Goal: Information Seeking & Learning: Understand process/instructions

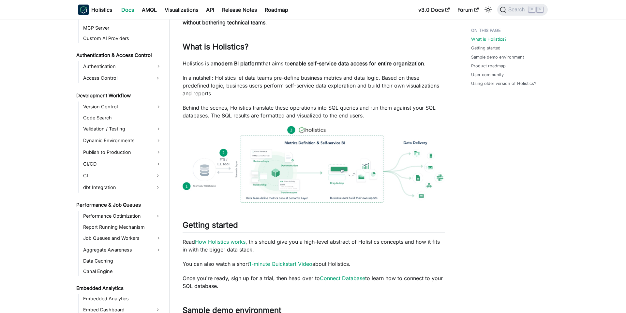
scroll to position [437, 0]
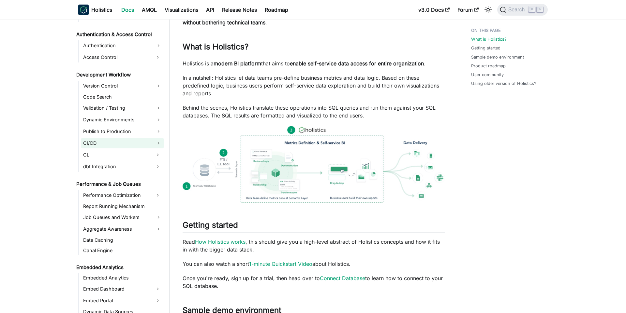
click at [144, 143] on link "CI/CD" at bounding box center [122, 143] width 82 height 10
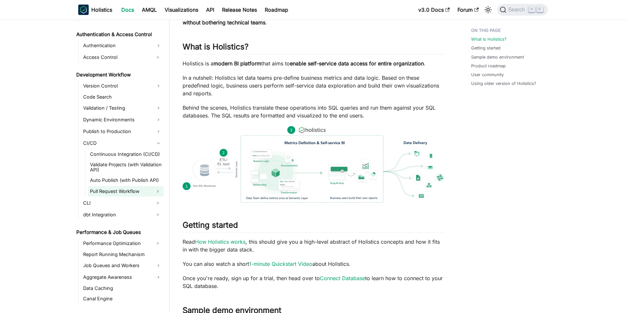
click at [132, 188] on link "Pull Request Workflow" at bounding box center [120, 191] width 64 height 10
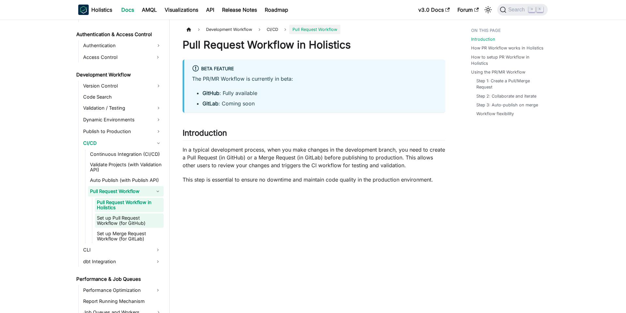
click at [144, 217] on link "Set up Pull Request Workflow (for GitHub)" at bounding box center [129, 221] width 69 height 14
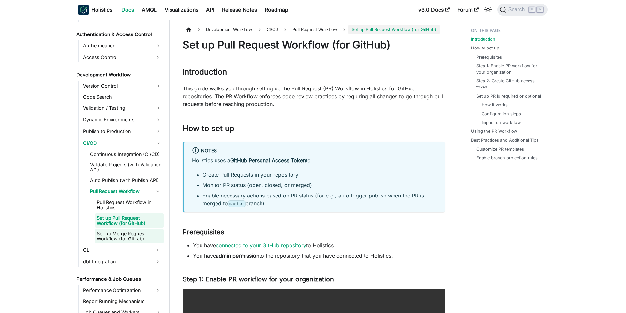
click at [140, 235] on link "Set up Merge Request Workflow (for GitLab)" at bounding box center [129, 236] width 69 height 14
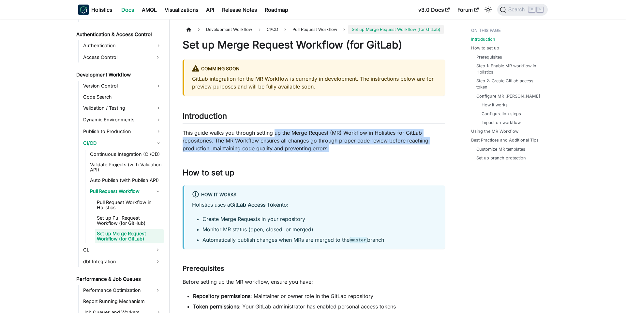
drag, startPoint x: 279, startPoint y: 137, endPoint x: 374, endPoint y: 149, distance: 96.2
click at [374, 149] on p "This guide walks you through setting up the Merge Request (MR) Workflow in Holi…" at bounding box center [313, 140] width 262 height 23
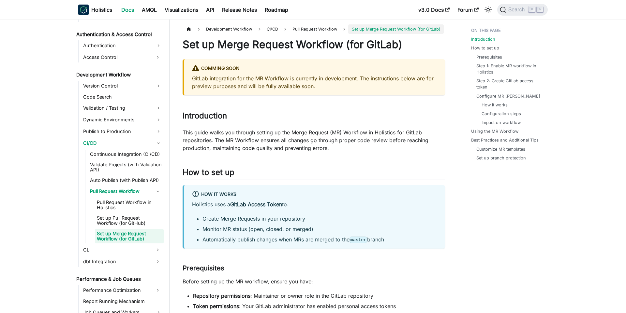
scroll to position [97, 0]
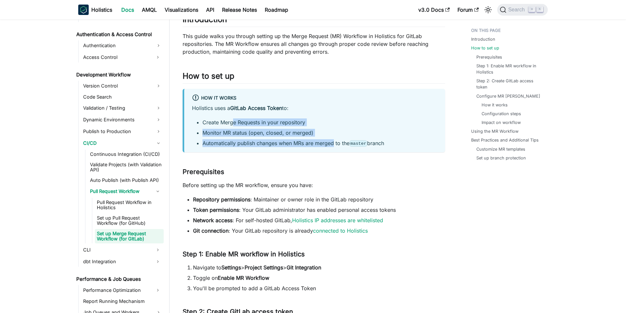
drag, startPoint x: 279, startPoint y: 137, endPoint x: 334, endPoint y: 145, distance: 55.6
click at [334, 145] on ul "Create Merge Requests in your repository Monitor MR status (open, closed, or me…" at bounding box center [314, 133] width 245 height 29
click at [334, 145] on li "Automatically publish changes when MRs are merged to the master branch" at bounding box center [319, 143] width 235 height 8
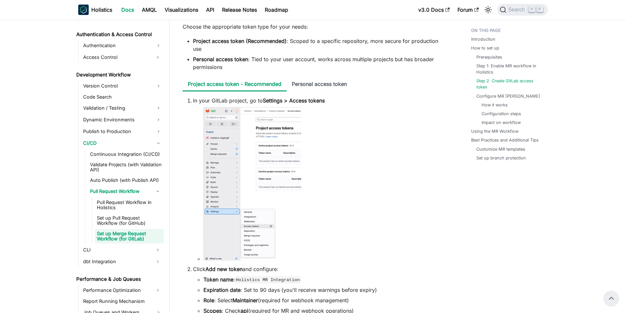
scroll to position [338, 0]
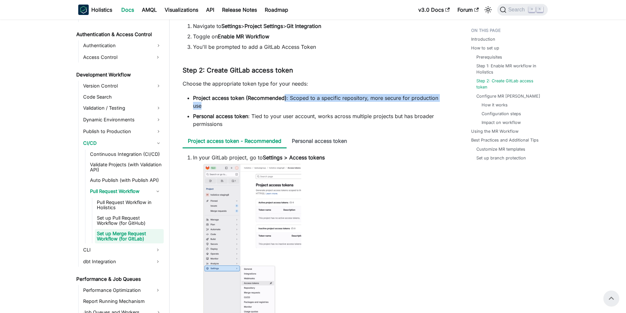
drag, startPoint x: 290, startPoint y: 98, endPoint x: 381, endPoint y: 105, distance: 90.9
click at [381, 105] on li "Project access token (Recommended) : Scoped to a specific repository, more secu…" at bounding box center [319, 102] width 252 height 16
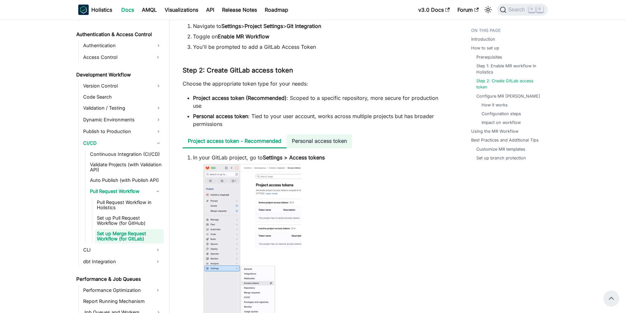
click at [330, 135] on li "Personal access token" at bounding box center [318, 142] width 65 height 14
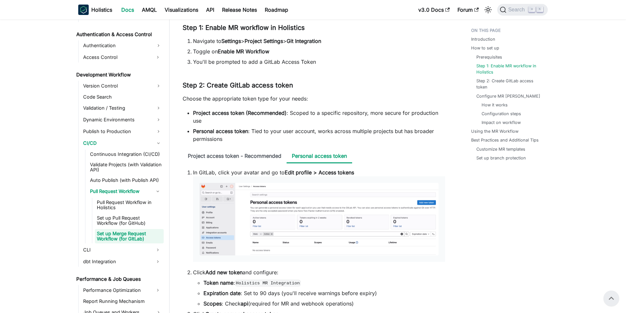
scroll to position [317, 0]
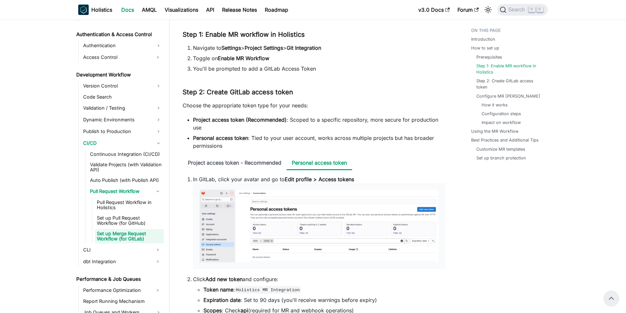
click at [356, 146] on li "Personal access token : Tied to your user account, works across multiple projec…" at bounding box center [319, 142] width 252 height 16
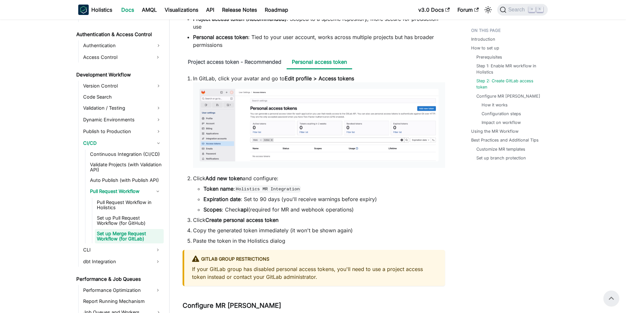
scroll to position [389, 0]
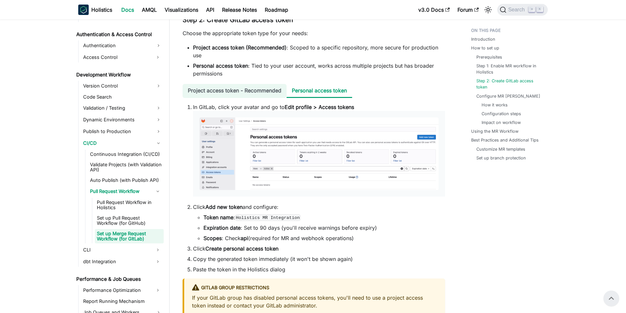
click at [252, 89] on li "Project access token - Recommended" at bounding box center [234, 91] width 104 height 14
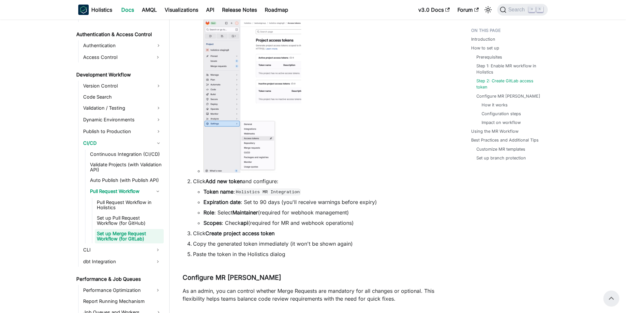
scroll to position [451, 0]
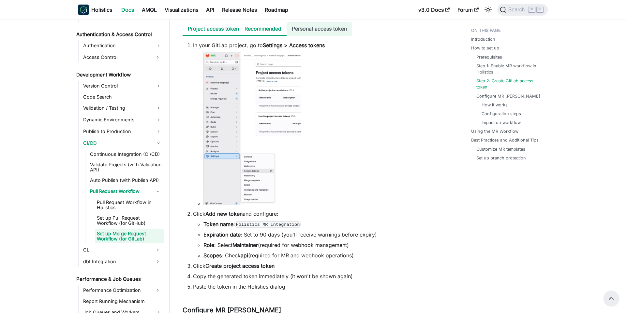
click at [316, 29] on li "Personal access token" at bounding box center [318, 29] width 65 height 14
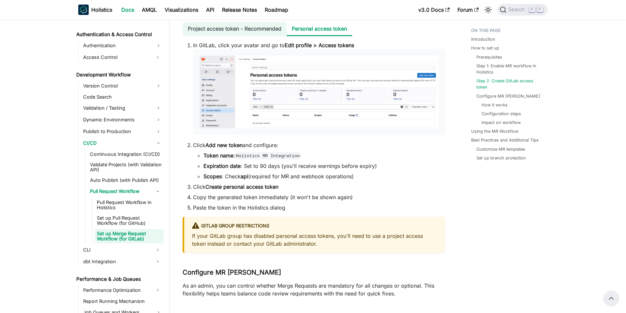
click at [255, 29] on li "Project access token - Recommended" at bounding box center [234, 29] width 104 height 14
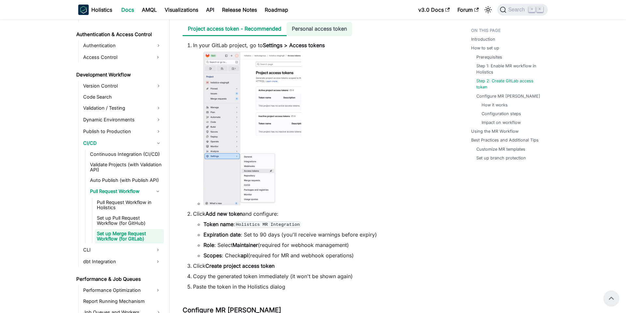
click at [315, 32] on li "Personal access token" at bounding box center [318, 29] width 65 height 14
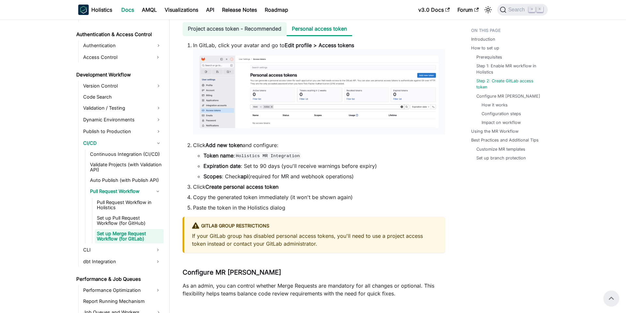
click at [256, 32] on li "Project access token - Recommended" at bounding box center [234, 29] width 104 height 14
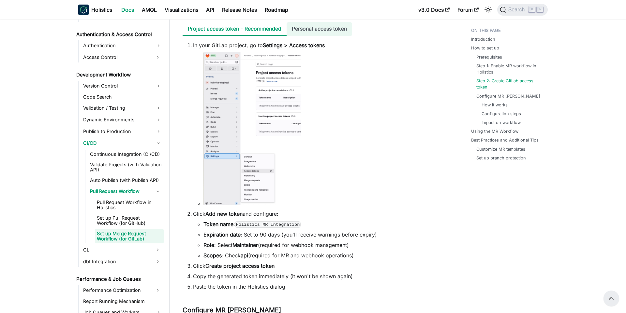
click at [324, 34] on li "Personal access token" at bounding box center [318, 29] width 65 height 14
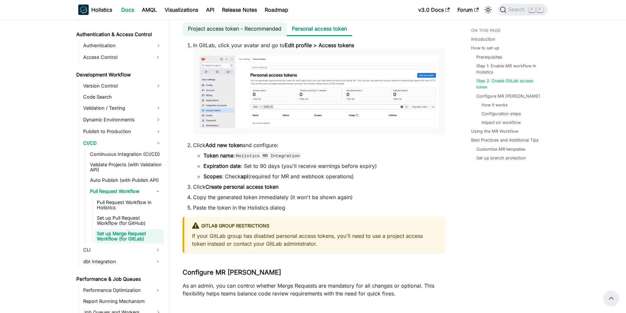
click at [252, 26] on li "Project access token - Recommended" at bounding box center [234, 29] width 104 height 14
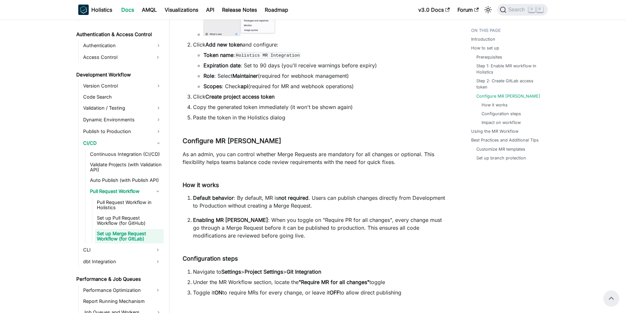
scroll to position [620, 0]
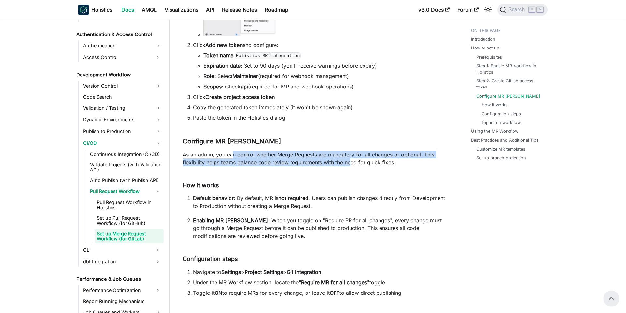
drag, startPoint x: 251, startPoint y: 155, endPoint x: 352, endPoint y: 159, distance: 100.8
click at [352, 159] on p "As an admin, you can control whether Merge Requests are mandatory for all chang…" at bounding box center [313, 159] width 262 height 16
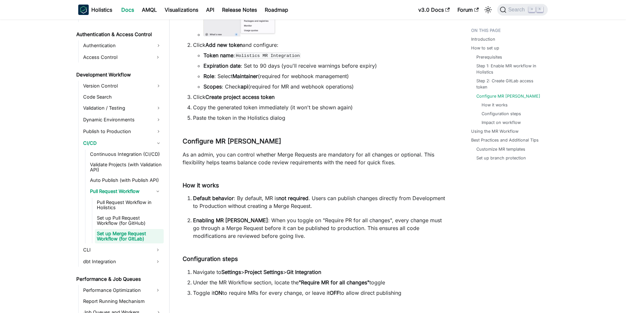
scroll to position [623, 0]
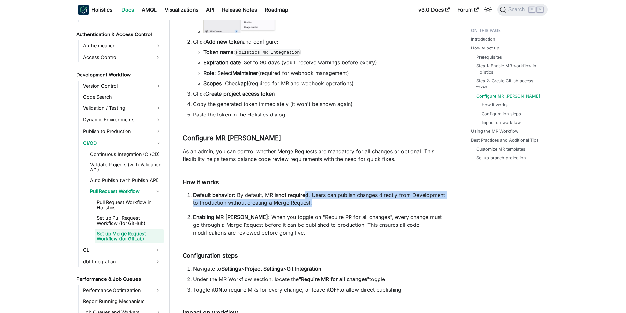
drag, startPoint x: 324, startPoint y: 201, endPoint x: 391, endPoint y: 206, distance: 68.0
click at [391, 206] on p "Default behavior : By default, MR is not required . Users can publish changes d…" at bounding box center [319, 199] width 252 height 16
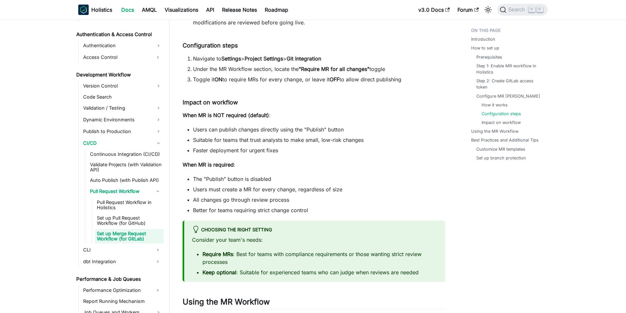
scroll to position [886, 0]
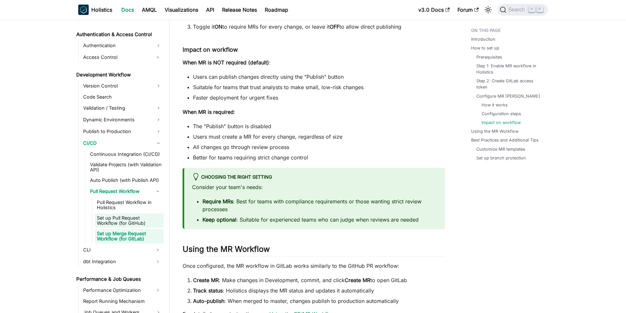
click at [121, 226] on link "Set up Pull Request Workflow (for GitHub)" at bounding box center [129, 221] width 69 height 14
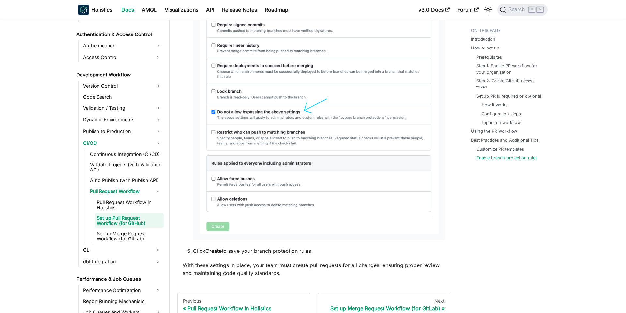
scroll to position [2735, 0]
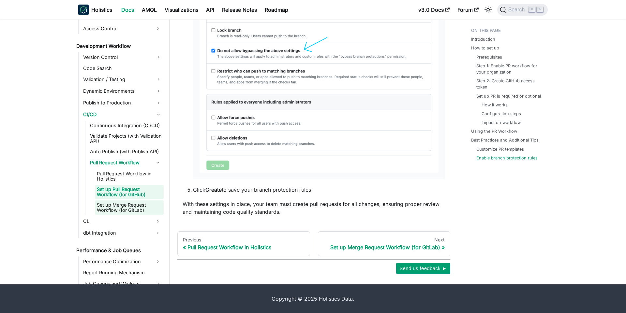
click at [137, 209] on link "Set up Merge Request Workflow (for GitLab)" at bounding box center [129, 208] width 69 height 14
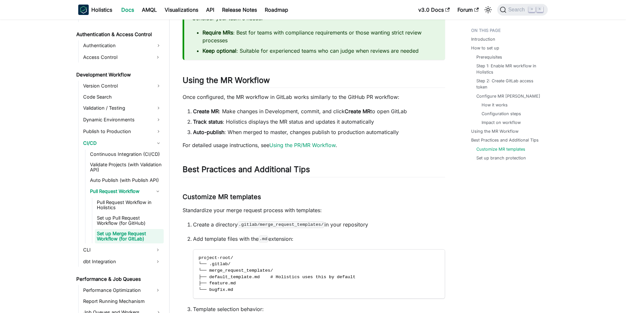
scroll to position [1305, 0]
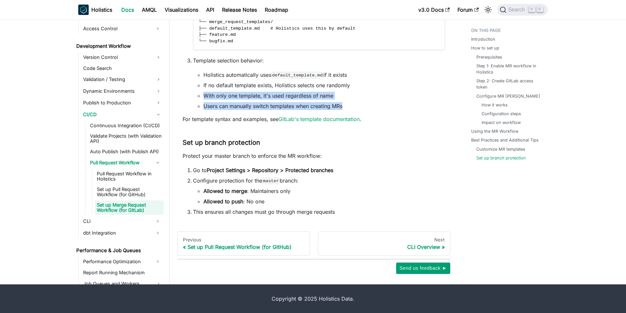
drag, startPoint x: 271, startPoint y: 91, endPoint x: 388, endPoint y: 106, distance: 118.2
click at [388, 106] on ul "Holistics automatically uses default_template.md if it exists If no default tem…" at bounding box center [319, 90] width 252 height 39
click at [388, 106] on li "Users can manually switch templates when creating MRs" at bounding box center [323, 106] width 241 height 8
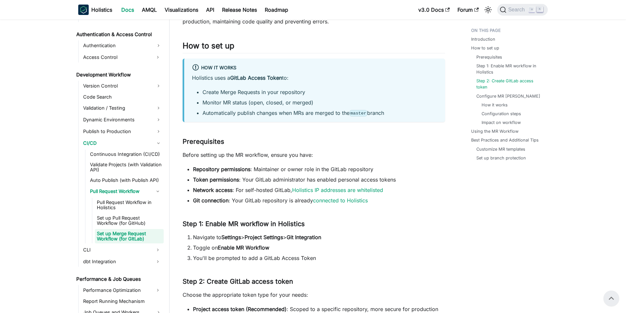
scroll to position [0, 0]
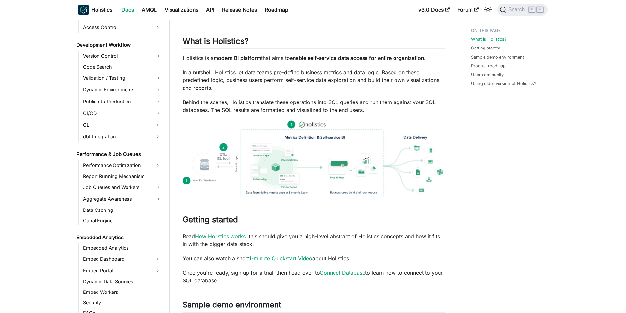
scroll to position [462, 0]
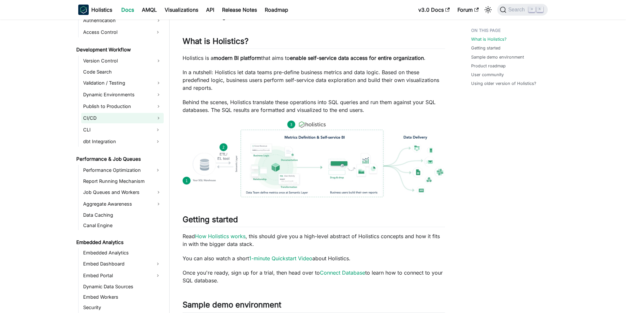
click at [132, 117] on link "CI/CD" at bounding box center [122, 118] width 82 height 10
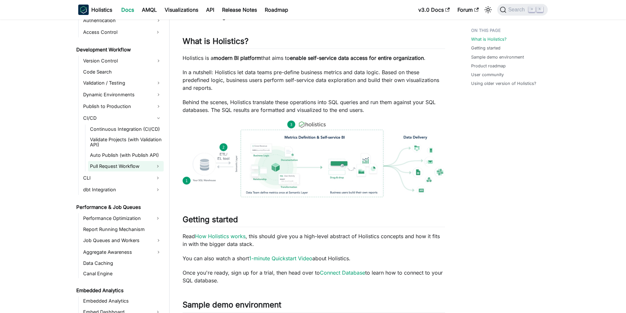
click at [119, 163] on link "Pull Request Workflow" at bounding box center [120, 166] width 64 height 10
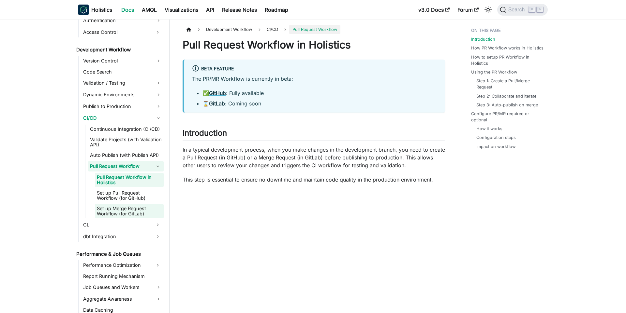
click at [138, 212] on link "Set up Merge Request Workflow (for GitLab)" at bounding box center [129, 211] width 69 height 14
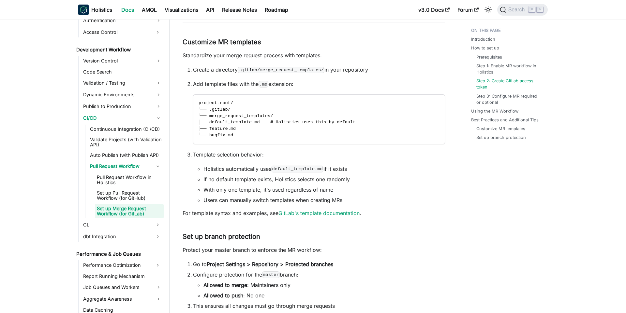
scroll to position [968, 0]
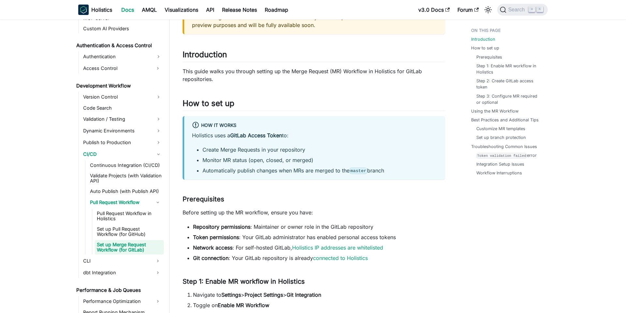
scroll to position [114, 0]
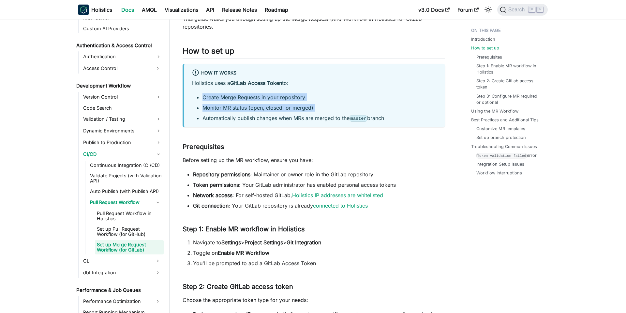
drag, startPoint x: 280, startPoint y: 96, endPoint x: 359, endPoint y: 113, distance: 80.5
click at [359, 113] on div "Holistics uses a GitLab Access Token to: Create Merge Requests in your reposito…" at bounding box center [314, 100] width 245 height 43
click at [359, 113] on ul "Create Merge Requests in your repository Monitor MR status (open, closed, or me…" at bounding box center [314, 108] width 245 height 29
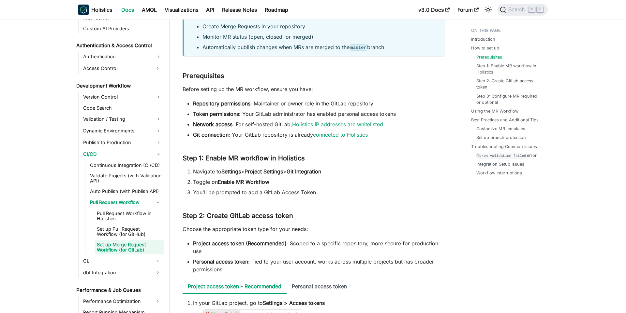
scroll to position [188, 0]
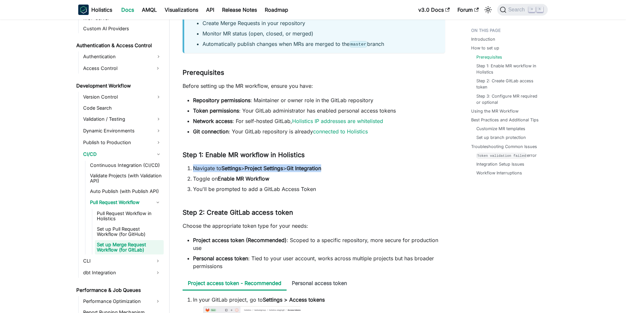
drag, startPoint x: 238, startPoint y: 164, endPoint x: 375, endPoint y: 167, distance: 137.2
click at [375, 167] on li "Navigate to Settings > Project Settings > Git Integration" at bounding box center [319, 169] width 252 height 8
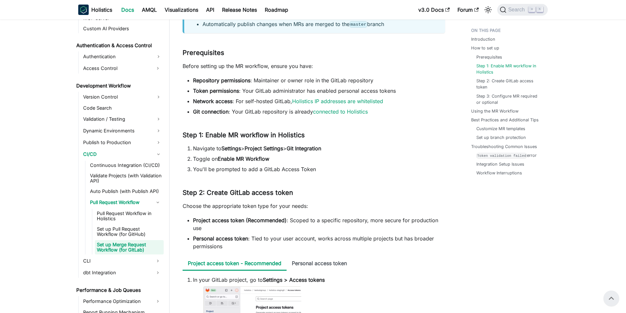
scroll to position [193, 0]
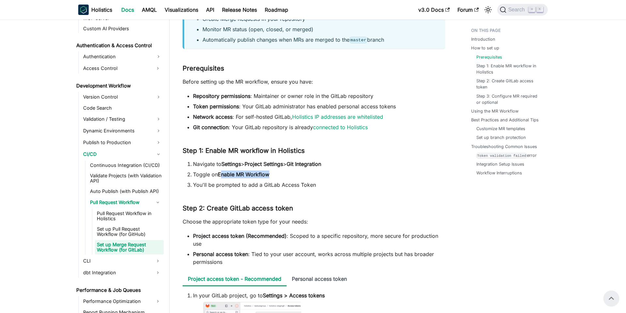
drag, startPoint x: 221, startPoint y: 175, endPoint x: 332, endPoint y: 175, distance: 110.8
click at [332, 175] on li "Toggle on Enable MR Workflow" at bounding box center [319, 175] width 252 height 8
drag, startPoint x: 193, startPoint y: 178, endPoint x: 327, endPoint y: 185, distance: 134.8
click at [327, 185] on ol "Navigate to Settings > Project Settings > Git Integration Toggle on Enable MR W…" at bounding box center [313, 174] width 262 height 29
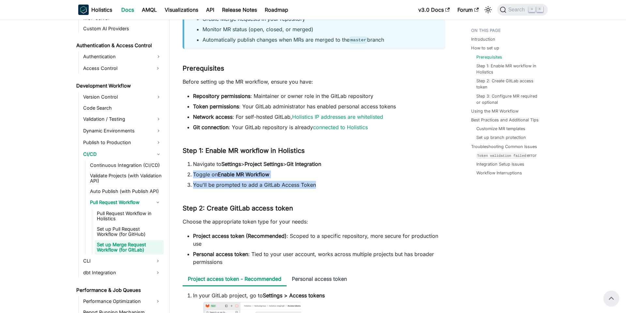
click at [327, 185] on li "You'll be prompted to add a GitLab Access Token" at bounding box center [319, 185] width 252 height 8
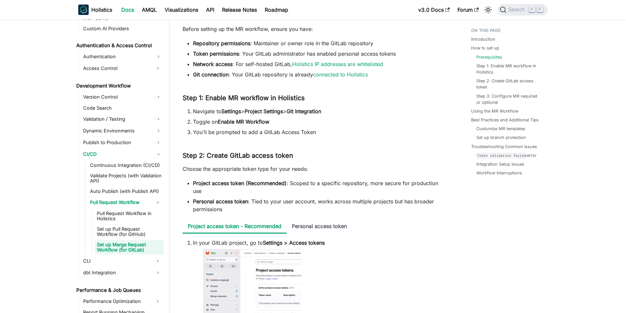
scroll to position [261, 0]
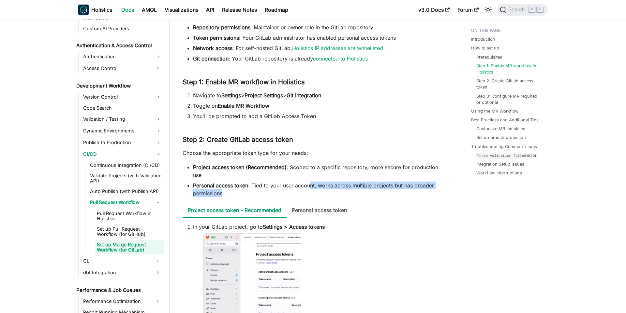
drag, startPoint x: 311, startPoint y: 187, endPoint x: 372, endPoint y: 195, distance: 62.1
click at [372, 195] on li "Personal access token : Tied to your user account, works across multiple projec…" at bounding box center [319, 190] width 252 height 16
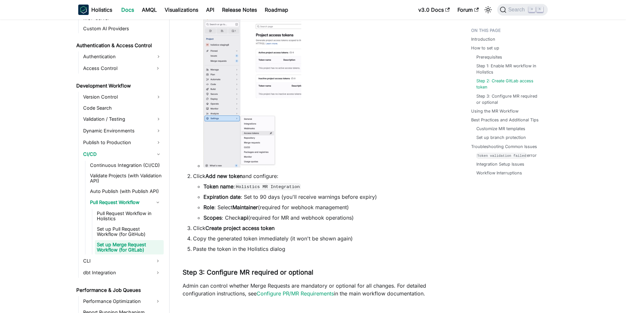
scroll to position [482, 0]
drag, startPoint x: 213, startPoint y: 239, endPoint x: 340, endPoint y: 239, distance: 126.7
click at [340, 239] on li "Copy the generated token immediately (it won't be shown again)" at bounding box center [319, 238] width 252 height 8
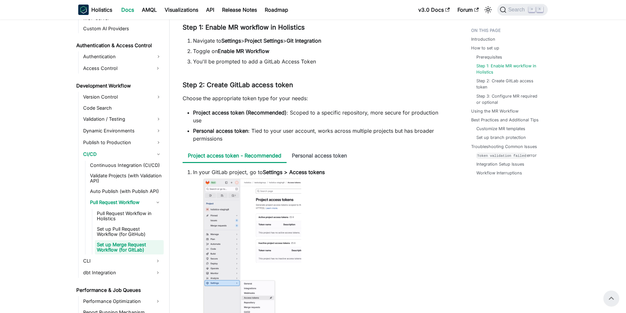
scroll to position [316, 0]
click at [328, 154] on li "Personal access token" at bounding box center [318, 157] width 65 height 14
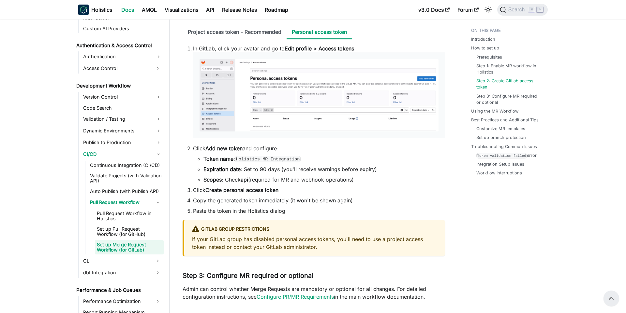
scroll to position [439, 0]
drag, startPoint x: 238, startPoint y: 161, endPoint x: 313, endPoint y: 165, distance: 75.3
click at [312, 165] on ul "Token name : Holistics MR Integration Expiration date : Set to 90 days (you'll …" at bounding box center [319, 169] width 252 height 29
click at [313, 165] on ul "Token name : Holistics MR Integration Expiration date : Set to 90 days (you'll …" at bounding box center [319, 169] width 252 height 29
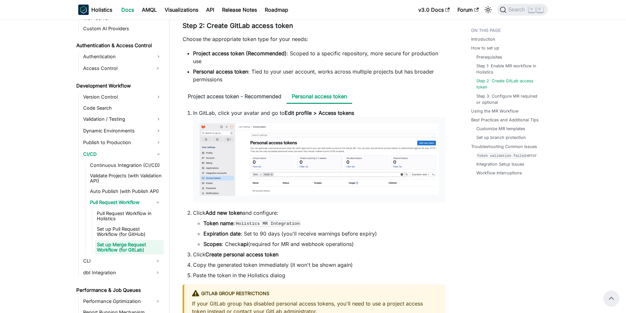
scroll to position [357, 0]
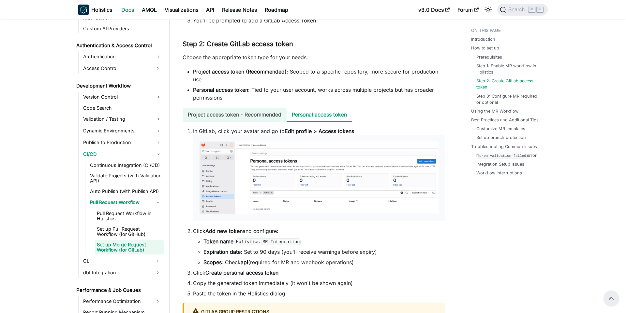
click at [248, 118] on li "Project access token - Recommended" at bounding box center [234, 115] width 104 height 14
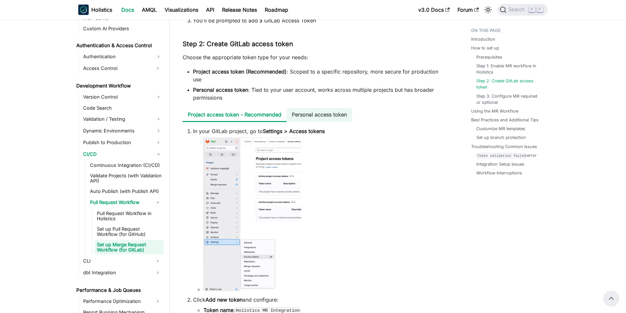
click at [308, 118] on li "Personal access token" at bounding box center [318, 115] width 65 height 14
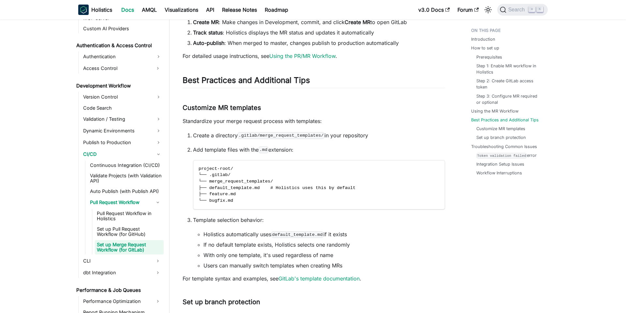
scroll to position [826, 0]
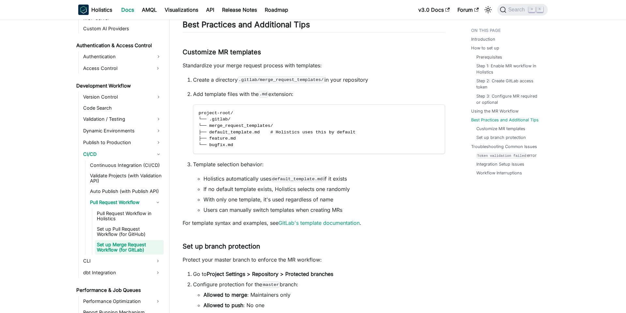
drag, startPoint x: 314, startPoint y: 179, endPoint x: 369, endPoint y: 180, distance: 55.4
click at [369, 180] on li "Holistics automatically uses default_template.md if it exists" at bounding box center [323, 179] width 241 height 8
click at [318, 220] on link "GitLab's template documentation" at bounding box center [318, 223] width 81 height 7
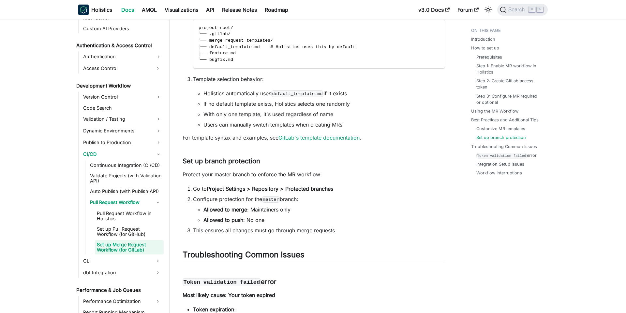
scroll to position [992, 0]
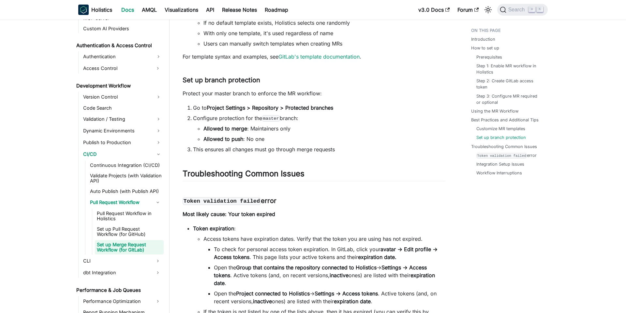
drag, startPoint x: 226, startPoint y: 98, endPoint x: 339, endPoint y: 101, distance: 112.8
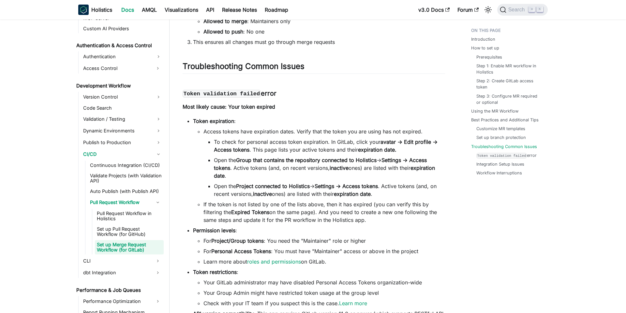
scroll to position [1102, 0]
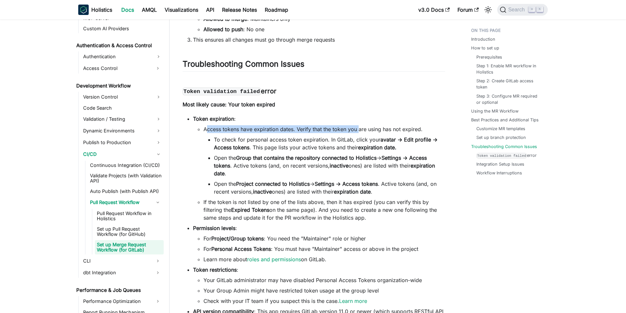
drag, startPoint x: 206, startPoint y: 131, endPoint x: 357, endPoint y: 132, distance: 151.2
click at [357, 132] on li "Access tokens have expiration dates. Verify that the token you are using has no…" at bounding box center [323, 160] width 241 height 70
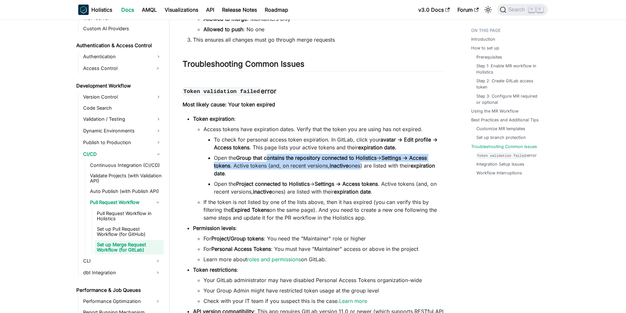
drag, startPoint x: 267, startPoint y: 160, endPoint x: 364, endPoint y: 163, distance: 96.8
click at [363, 163] on li "Open the Group that contains the repository connected to Holistics → Settings →…" at bounding box center [329, 165] width 231 height 23
click at [364, 163] on li "Open the Group that contains the repository connected to Holistics → Settings →…" at bounding box center [329, 165] width 231 height 23
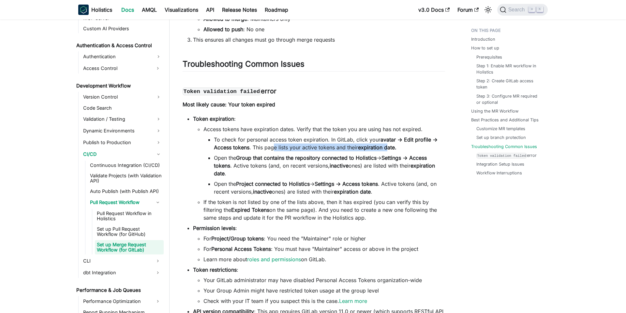
drag, startPoint x: 282, startPoint y: 148, endPoint x: 388, endPoint y: 150, distance: 105.2
click at [388, 150] on li "To check for personal access token expiration. In GitLab, click your avatar → E…" at bounding box center [329, 144] width 231 height 16
click at [388, 150] on strong "expiration date." at bounding box center [377, 147] width 38 height 7
drag, startPoint x: 314, startPoint y: 147, endPoint x: 418, endPoint y: 150, distance: 104.6
click at [418, 150] on li "To check for personal access token expiration. In GitLab, click your avatar → E…" at bounding box center [329, 144] width 231 height 16
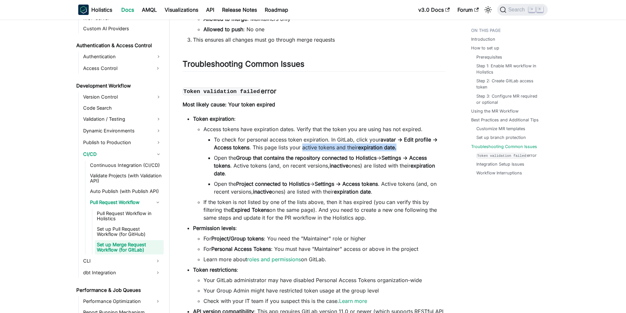
click at [418, 150] on li "To check for personal access token expiration. In GitLab, click your avatar → E…" at bounding box center [329, 144] width 231 height 16
drag, startPoint x: 238, startPoint y: 158, endPoint x: 370, endPoint y: 159, distance: 131.9
click at [370, 159] on strong "Group that contains the repository connected to Holistics" at bounding box center [306, 158] width 140 height 7
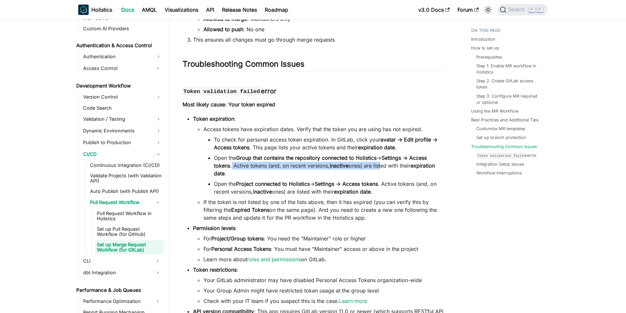
drag, startPoint x: 231, startPoint y: 167, endPoint x: 381, endPoint y: 167, distance: 149.9
click at [381, 167] on li "Open the Group that contains the repository connected to Holistics → Settings →…" at bounding box center [329, 165] width 231 height 23
drag, startPoint x: 361, startPoint y: 167, endPoint x: 421, endPoint y: 171, distance: 60.1
click at [421, 171] on li "Open the Group that contains the repository connected to Holistics → Settings →…" at bounding box center [329, 165] width 231 height 23
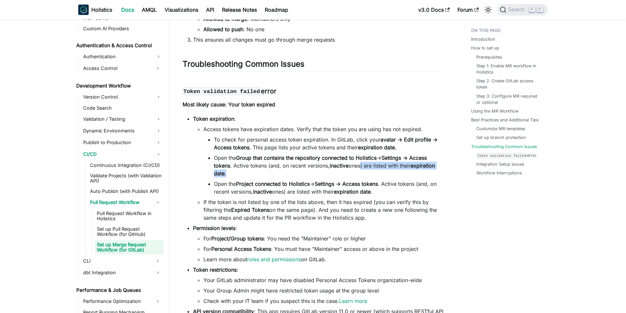
click at [421, 171] on li "Open the Group that contains the repository connected to Holistics → Settings →…" at bounding box center [329, 165] width 231 height 23
click at [235, 165] on li "Open the Group that contains the repository connected to Holistics → Settings →…" at bounding box center [329, 165] width 231 height 23
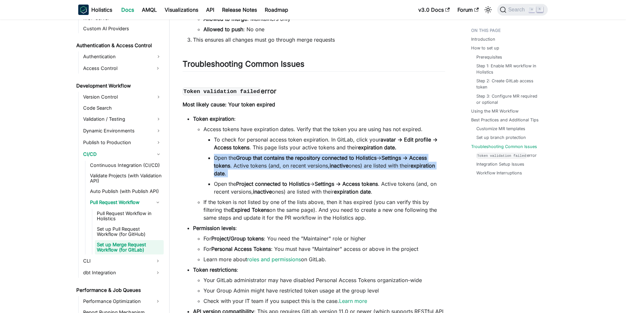
click at [235, 165] on li "Open the Group that contains the repository connected to Holistics → Settings →…" at bounding box center [329, 165] width 231 height 23
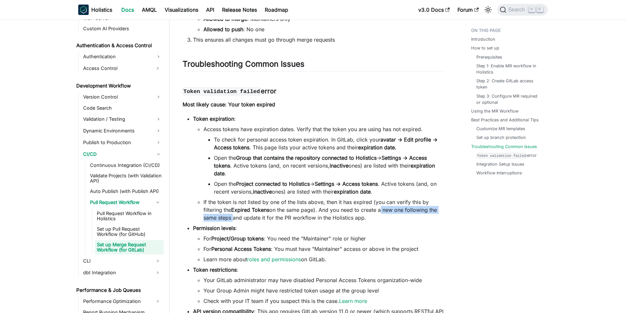
drag, startPoint x: 381, startPoint y: 211, endPoint x: 232, endPoint y: 221, distance: 149.5
click at [232, 221] on li "If the token is not listed by one of the lists above, then it has expired (you …" at bounding box center [323, 209] width 241 height 23
copy li "a new one following the same steps"
click at [286, 241] on li "For Project/Group tokens : You need the "Maintainer" role or higher" at bounding box center [323, 239] width 241 height 8
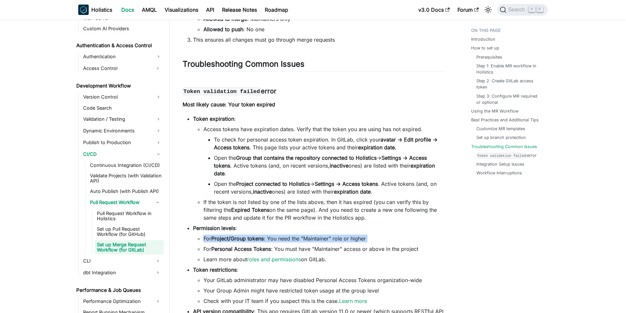
click at [286, 241] on li "For Project/Group tokens : You need the "Maintainer" role or higher" at bounding box center [323, 239] width 241 height 8
click at [250, 240] on strong "Project/Group tokens" at bounding box center [237, 239] width 52 height 7
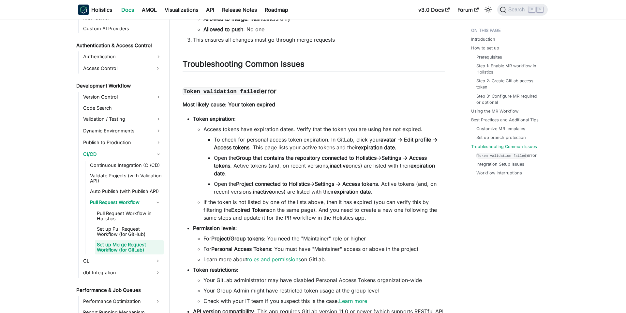
drag, startPoint x: 193, startPoint y: 228, endPoint x: 251, endPoint y: 231, distance: 58.0
click at [251, 231] on li "Permission levels : For Project/Group tokens : You need the "Maintainer" role o…" at bounding box center [319, 243] width 252 height 39
click at [234, 227] on strong "Permission levels" at bounding box center [214, 228] width 42 height 7
click at [236, 227] on li "Permission levels : For Project/Group tokens : You need the "Maintainer" role o…" at bounding box center [319, 243] width 252 height 39
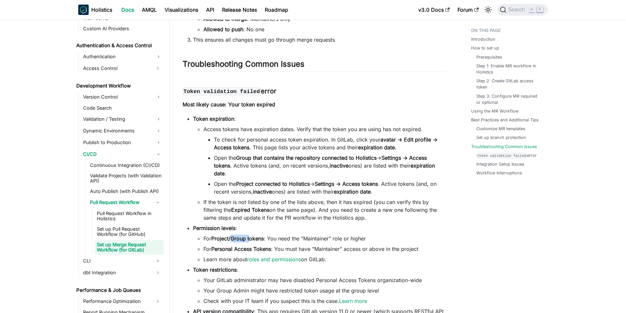
drag, startPoint x: 231, startPoint y: 240, endPoint x: 249, endPoint y: 240, distance: 18.3
click at [249, 240] on strong "Project/Group tokens" at bounding box center [237, 239] width 52 height 7
drag, startPoint x: 367, startPoint y: 251, endPoint x: 438, endPoint y: 253, distance: 71.4
click at [438, 253] on li "For Personal Access Tokens : You must have "Maintainer" access or above in the …" at bounding box center [323, 249] width 241 height 8
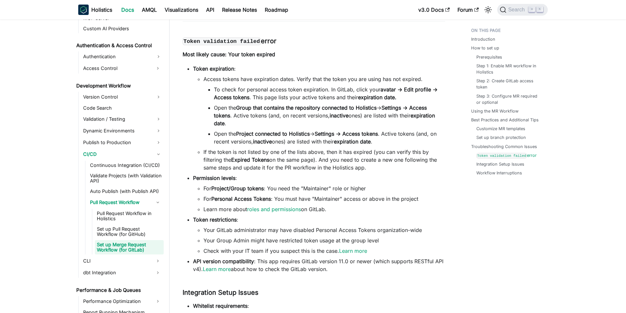
scroll to position [1158, 0]
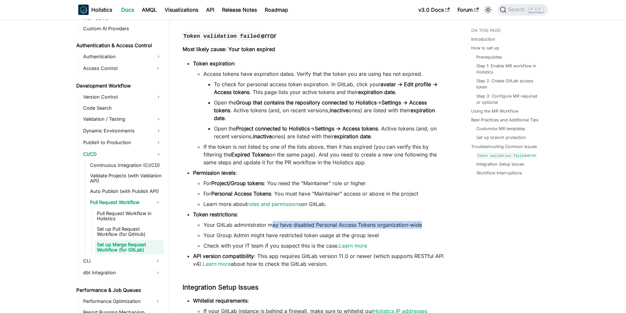
drag, startPoint x: 272, startPoint y: 224, endPoint x: 423, endPoint y: 226, distance: 150.9
click at [423, 226] on li "Your GitLab administrator may have disabled Personal Access Tokens organization…" at bounding box center [323, 225] width 241 height 8
drag, startPoint x: 423, startPoint y: 226, endPoint x: 282, endPoint y: 225, distance: 140.1
click at [282, 225] on li "Your GitLab administrator may have disabled Personal Access Tokens organization…" at bounding box center [323, 225] width 241 height 8
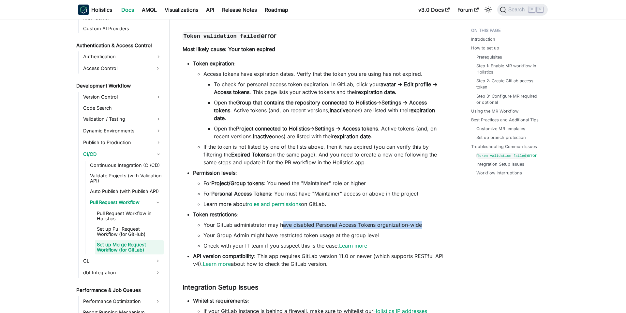
click at [282, 225] on li "Your GitLab administrator may have disabled Personal Access Tokens organization…" at bounding box center [323, 225] width 241 height 8
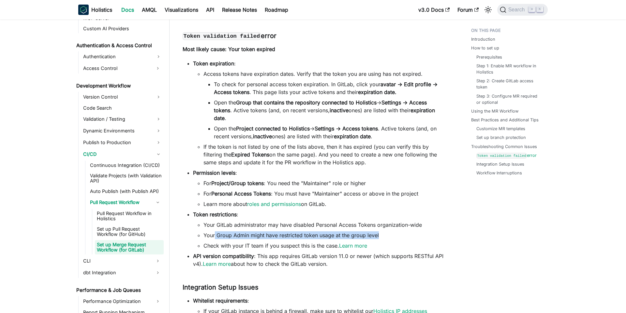
drag, startPoint x: 214, startPoint y: 237, endPoint x: 384, endPoint y: 238, distance: 169.7
click at [384, 238] on li "Your Group Admin might have restricted token usage at the group level" at bounding box center [323, 236] width 241 height 8
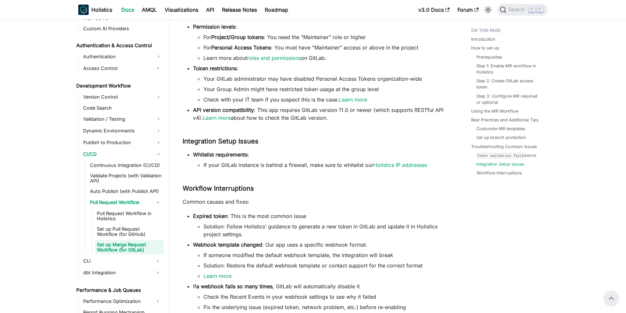
scroll to position [1295, 0]
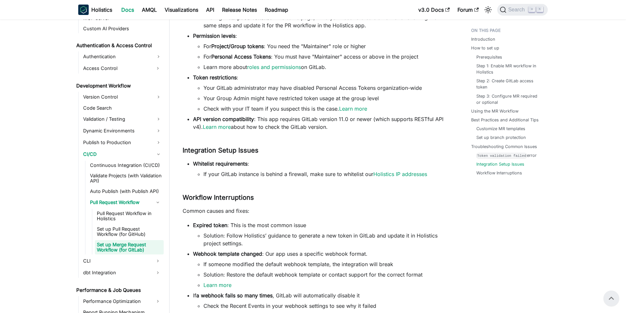
drag, startPoint x: 193, startPoint y: 119, endPoint x: 343, endPoint y: 125, distance: 150.3
click at [343, 125] on li "API version compatibility : This app requires GitLab version 11.0 or newer (whi…" at bounding box center [319, 123] width 252 height 16
drag, startPoint x: 233, startPoint y: 173, endPoint x: 338, endPoint y: 176, distance: 105.6
click at [338, 176] on li "If your GitLab instance is behind a firewall, make sure to whitelist our Holist…" at bounding box center [323, 174] width 241 height 8
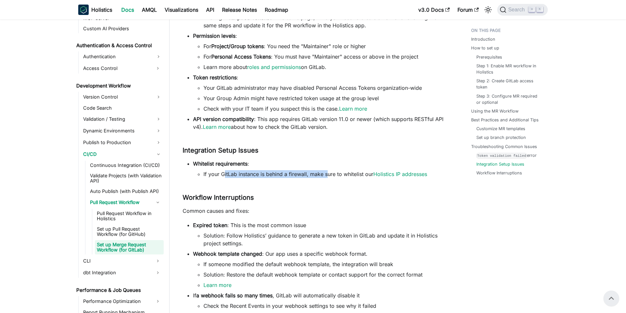
drag, startPoint x: 224, startPoint y: 177, endPoint x: 326, endPoint y: 179, distance: 101.7
click at [326, 178] on li "If your GitLab instance is behind a firewall, make sure to whitelist our Holist…" at bounding box center [323, 174] width 241 height 8
drag, startPoint x: 302, startPoint y: 175, endPoint x: 376, endPoint y: 178, distance: 74.7
click at [376, 178] on li "If your GitLab instance is behind a firewall, make sure to whitelist our Holist…" at bounding box center [323, 174] width 241 height 8
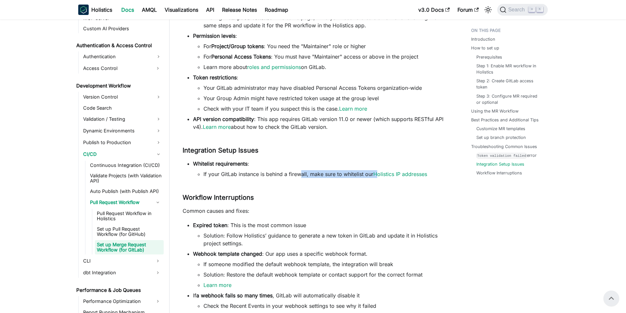
click at [376, 178] on li "If your GitLab instance is behind a firewall, make sure to whitelist our Holist…" at bounding box center [323, 174] width 241 height 8
click at [390, 174] on link "Holistics IP addresses" at bounding box center [400, 174] width 54 height 7
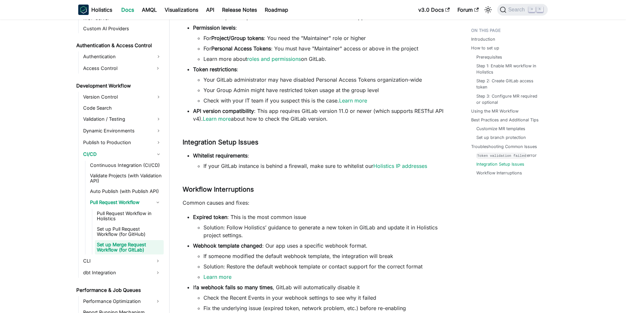
scroll to position [1349, 0]
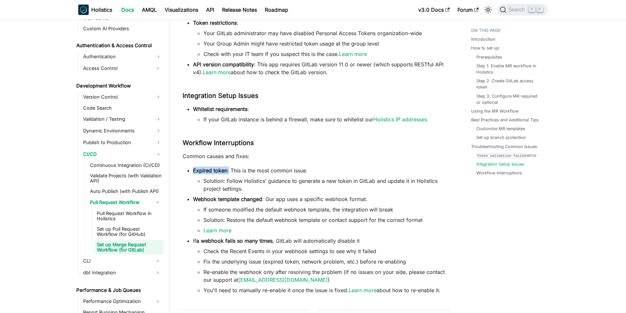
drag, startPoint x: 228, startPoint y: 171, endPoint x: 338, endPoint y: 174, distance: 109.8
click at [338, 174] on li "Expired token : This is the most common issue Solution: Follow Holistics’ guida…" at bounding box center [319, 180] width 252 height 26
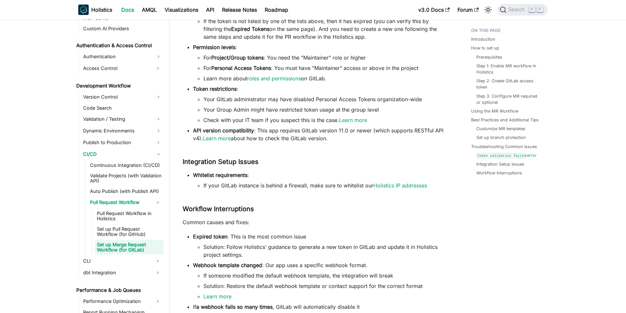
scroll to position [1344, 0]
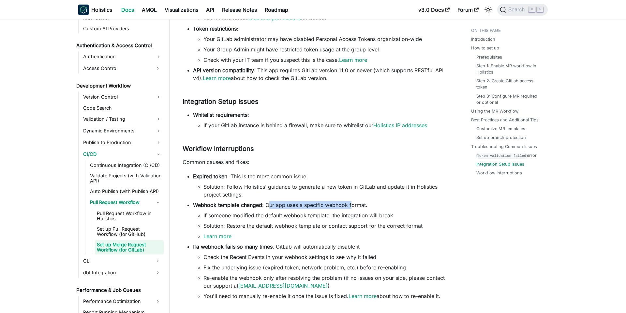
drag, startPoint x: 268, startPoint y: 206, endPoint x: 351, endPoint y: 207, distance: 82.8
click at [351, 207] on li "Webhook template changed : Our app uses a specific webhook format. If someone m…" at bounding box center [319, 220] width 252 height 39
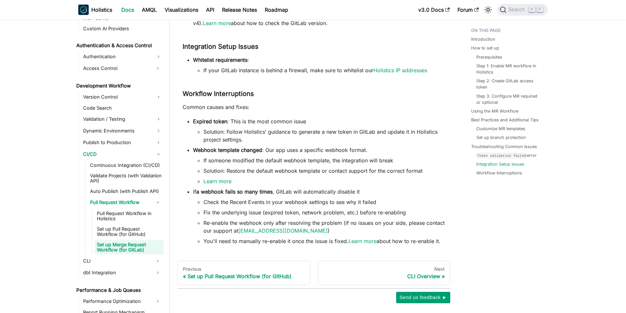
click at [284, 186] on ul "Expired token : This is the most common issue Solution: Follow Holistics’ guida…" at bounding box center [313, 182] width 262 height 128
drag, startPoint x: 276, startPoint y: 191, endPoint x: 375, endPoint y: 190, distance: 99.4
click at [375, 190] on li "If a webhook fails so many times , GitLab will automatically disable it Check t…" at bounding box center [319, 216] width 252 height 57
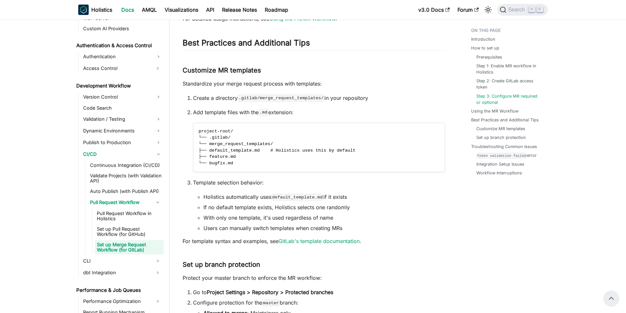
scroll to position [598, 0]
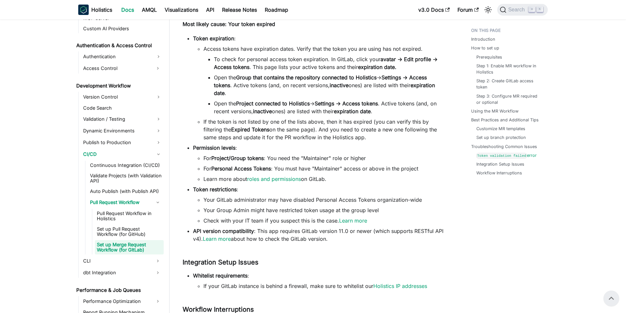
scroll to position [1220, 0]
click at [263, 264] on link "​" at bounding box center [261, 263] width 7 height 8
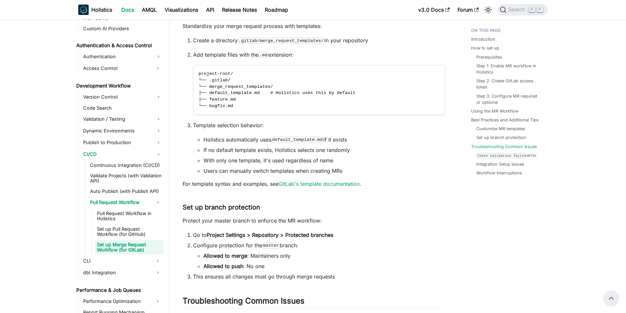
scroll to position [766, 0]
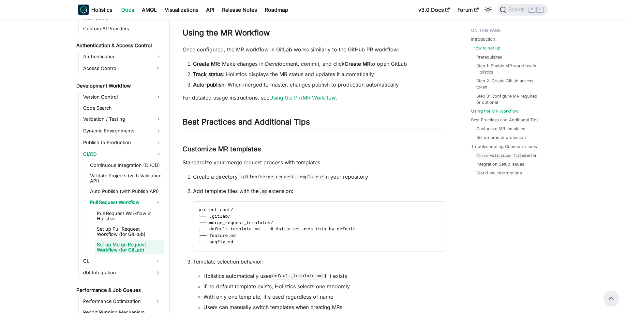
click at [488, 47] on link "How to set up" at bounding box center [486, 48] width 28 height 6
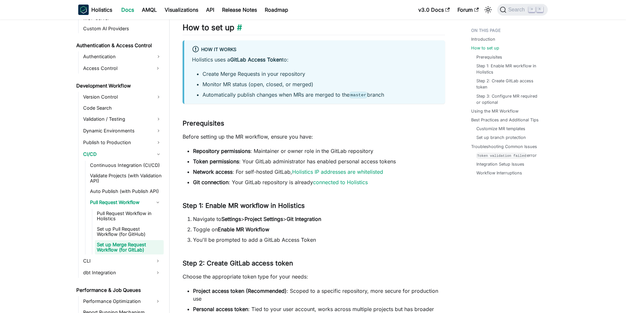
click at [241, 27] on h2 "How to set up ​" at bounding box center [313, 29] width 262 height 12
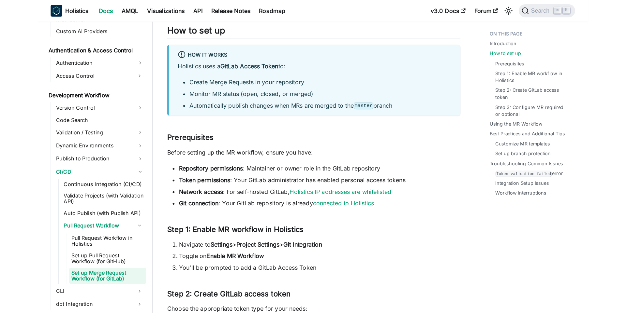
scroll to position [426, 0]
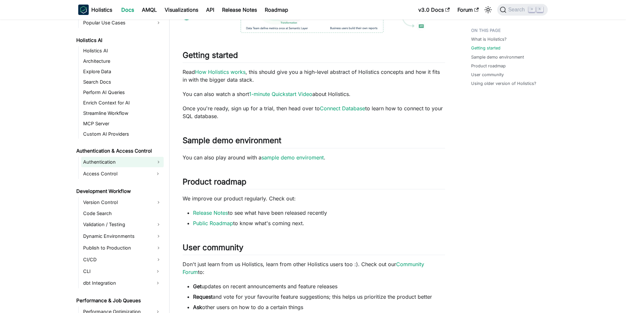
scroll to position [310, 0]
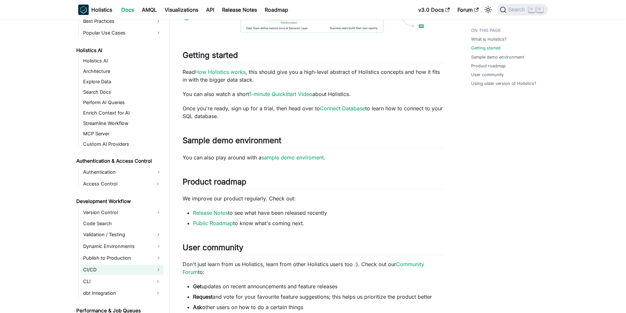
click at [130, 270] on link "CI/CD" at bounding box center [122, 270] width 82 height 10
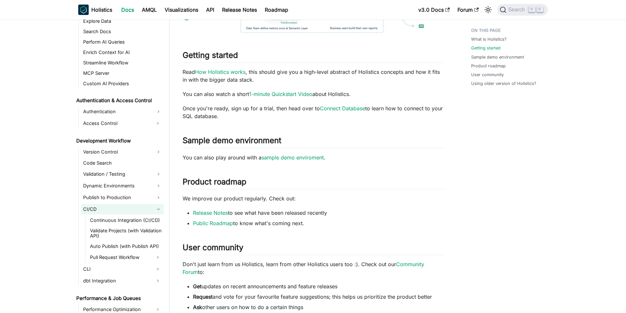
scroll to position [370, 0]
click at [136, 254] on link "Pull Request Workflow" at bounding box center [120, 258] width 64 height 10
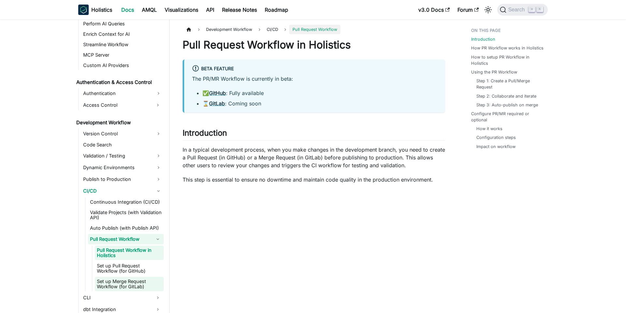
scroll to position [390, 0]
click at [124, 284] on link "Set up Merge Request Workflow (for GitLab)" at bounding box center [129, 283] width 69 height 14
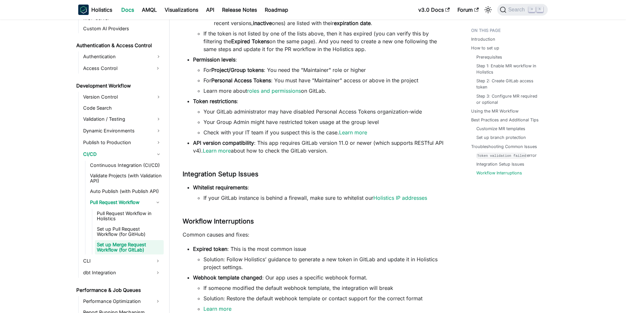
scroll to position [1466, 0]
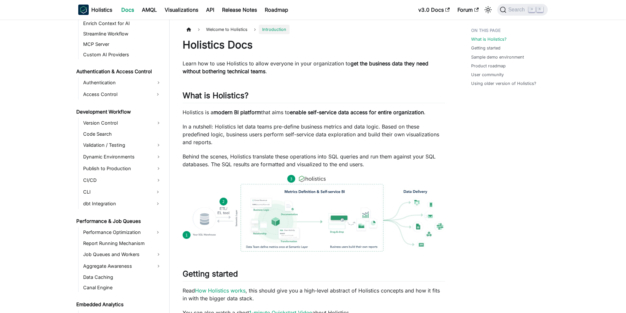
scroll to position [399, 0]
click at [134, 182] on link "CI/CD" at bounding box center [122, 180] width 82 height 10
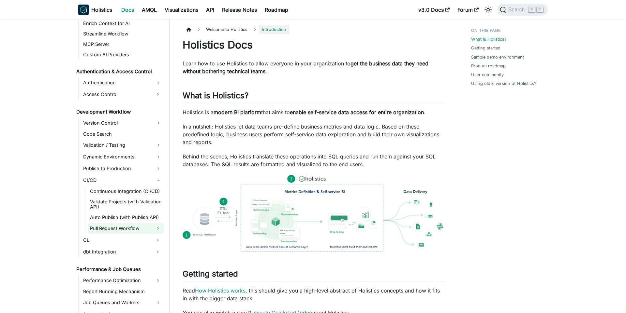
click at [129, 228] on link "Pull Request Workflow" at bounding box center [120, 228] width 64 height 10
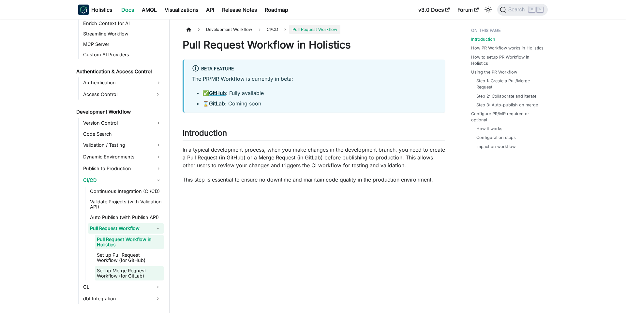
click at [131, 270] on link "Set up Merge Request Workflow (for GitLab)" at bounding box center [129, 273] width 69 height 14
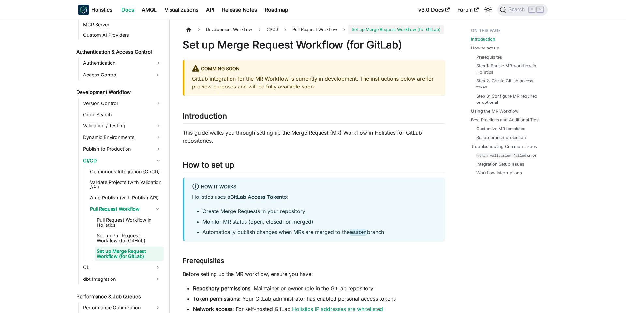
scroll to position [425, 0]
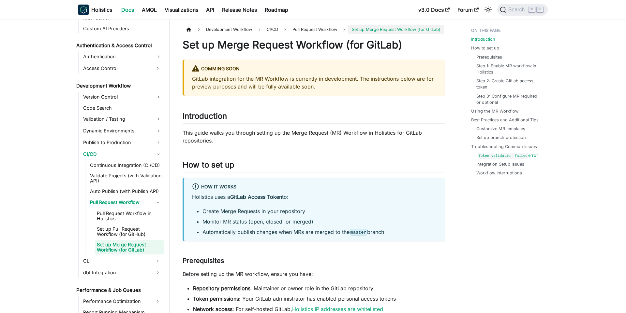
click at [504, 153] on code "Token validation failed" at bounding box center [502, 156] width 50 height 6
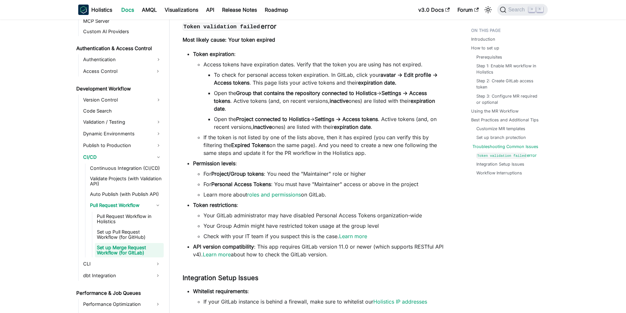
scroll to position [425, 0]
